Goal: Transaction & Acquisition: Subscribe to service/newsletter

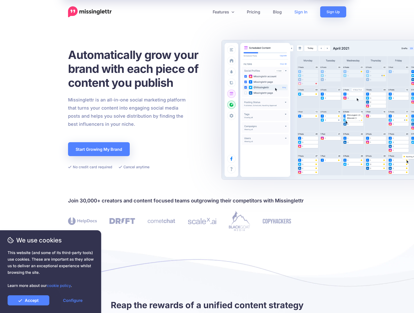
click at [302, 16] on link "Sign In" at bounding box center [301, 11] width 26 height 11
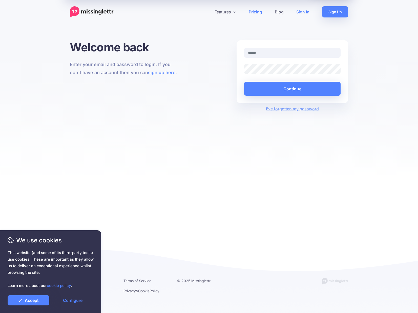
click at [251, 13] on link "Pricing" at bounding box center [255, 11] width 26 height 11
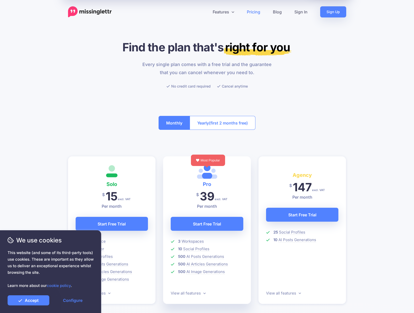
click at [80, 127] on div "Monthly Yearly (first 2 months free)" at bounding box center [207, 122] width 278 height 29
click at [68, 133] on div "Monthly Yearly (first 2 months free)" at bounding box center [207, 122] width 278 height 29
click at [27, 303] on link "Accept" at bounding box center [29, 300] width 42 height 10
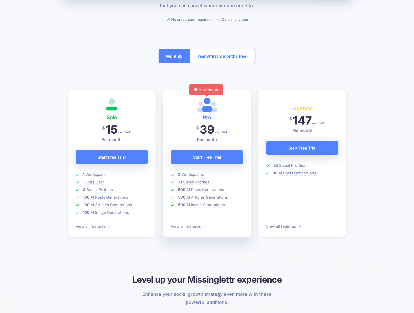
scroll to position [67, 0]
click at [196, 227] on link "View all features" at bounding box center [188, 225] width 35 height 5
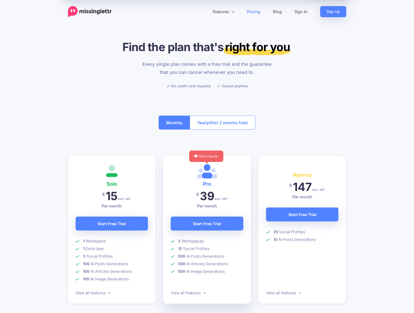
scroll to position [0, 0]
click at [95, 75] on div "Every single plan comes with a free trial and the guarantee that you can cancel…" at bounding box center [207, 74] width 286 height 29
